Goal: Task Accomplishment & Management: Manage account settings

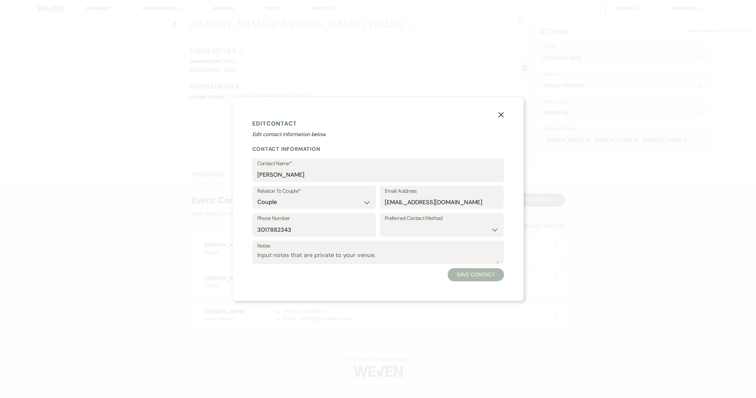
select select "6"
select select "5"
select select "1"
click at [496, 112] on button "X" at bounding box center [501, 114] width 10 height 11
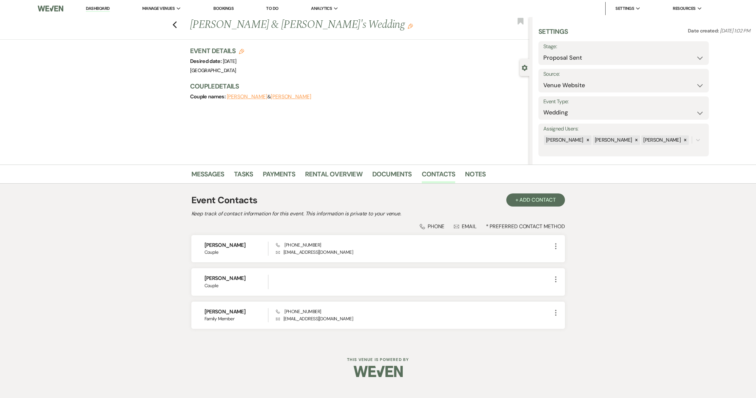
click at [652, 48] on label "Stage:" at bounding box center [624, 47] width 161 height 10
click at [649, 53] on select "Inquiry Follow Up Tour Requested Tour Confirmed Toured Proposal Sent Booked Lost" at bounding box center [624, 57] width 161 height 13
select select "8"
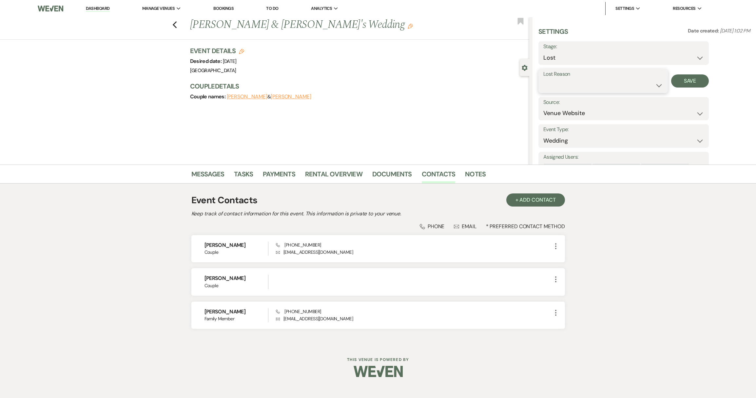
click at [613, 88] on select "Booked Elsewhere Budget Date Unavailable No Response Not a Good Match Capacity …" at bounding box center [604, 85] width 120 height 13
select select "6"
click at [690, 80] on button "Save" at bounding box center [690, 80] width 38 height 13
click at [89, 10] on link "Dashboard" at bounding box center [98, 9] width 24 height 6
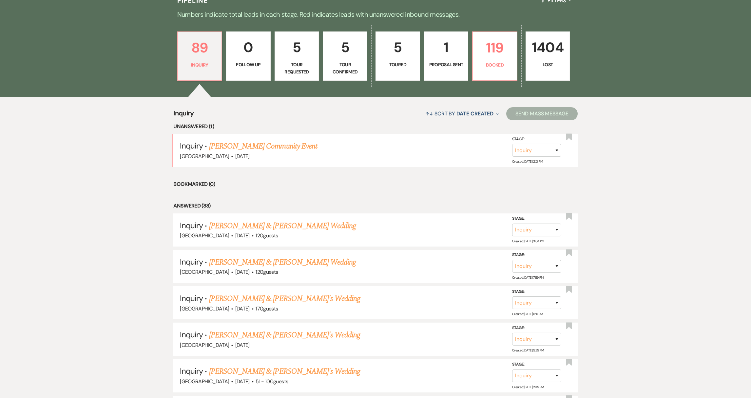
scroll to position [227, 0]
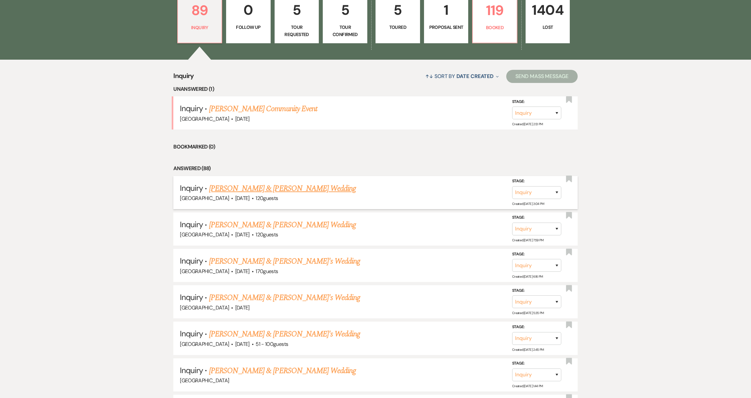
click at [263, 187] on link "[PERSON_NAME] & [PERSON_NAME] Wedding" at bounding box center [282, 189] width 147 height 12
select select "5"
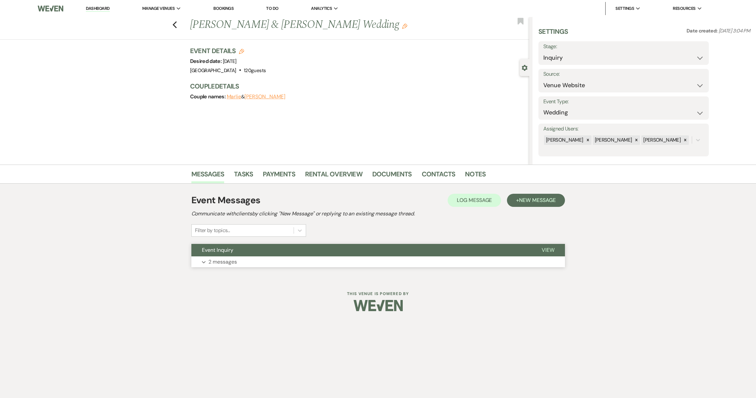
click at [245, 267] on button "Expand 2 messages" at bounding box center [378, 261] width 374 height 11
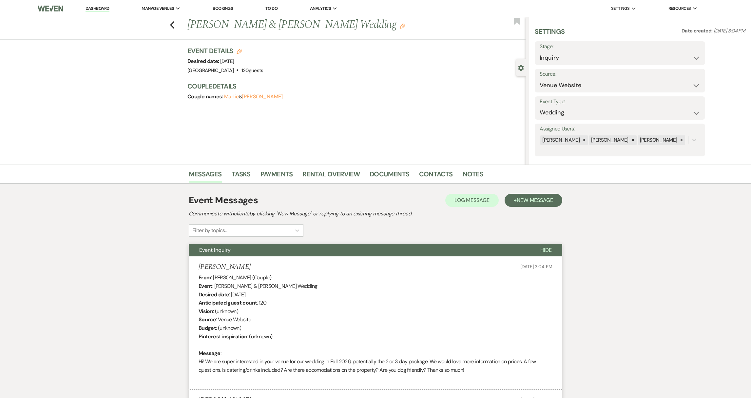
click at [98, 11] on link "Dashboard" at bounding box center [98, 9] width 24 height 6
